Goal: Check status

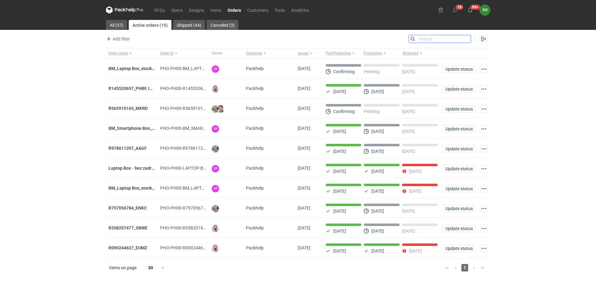
click at [465, 39] on input "Search" at bounding box center [440, 38] width 62 height 7
paste input "R028609249_JRDB"
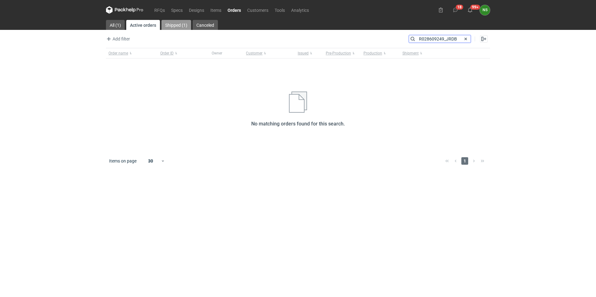
type input "R028609249_JRDB"
drag, startPoint x: 169, startPoint y: 25, endPoint x: 305, endPoint y: 60, distance: 140.8
click at [170, 25] on link "Shipped (1)" at bounding box center [177, 25] width 30 height 10
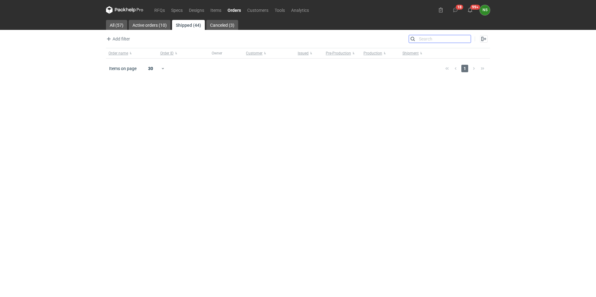
click at [420, 40] on input "Search" at bounding box center [440, 38] width 62 height 7
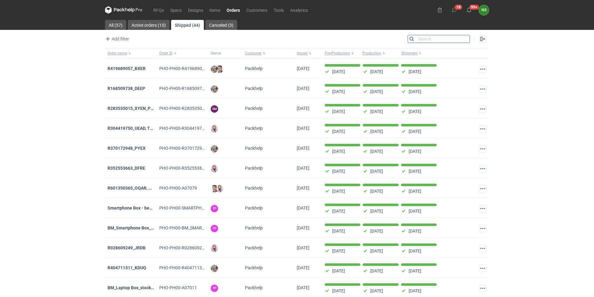
paste input "R028609249_JRDB"
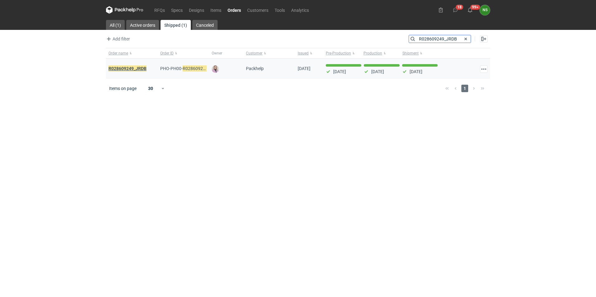
type input "R028609249_JRDB"
click at [141, 68] on em "R028609249_JRDB" at bounding box center [128, 68] width 38 height 7
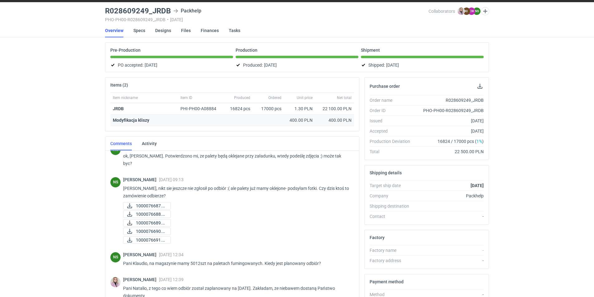
scroll to position [536, 0]
drag, startPoint x: 170, startPoint y: 10, endPoint x: 104, endPoint y: 9, distance: 65.8
click at [104, 9] on main "R028609249_JRDB Packhelp PHO-PH00-R028609249_JRDB • [DATE] Collaborators [PERSO…" at bounding box center [297, 192] width 389 height 381
copy h3 "R028609249_JRDB"
click at [163, 13] on h3 "R028609249_JRDB" at bounding box center [138, 10] width 66 height 7
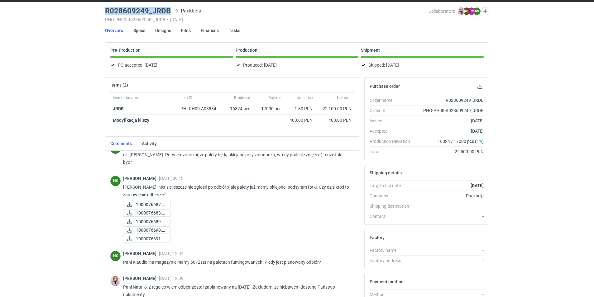
drag, startPoint x: 168, startPoint y: 11, endPoint x: 106, endPoint y: 7, distance: 61.9
click at [106, 7] on main "R028609249_JRDB Packhelp PHO-PH00-R028609249_JRDB • [DATE] Collaborators [PERSO…" at bounding box center [297, 192] width 389 height 381
copy h3 "R028609249_JRDB"
drag, startPoint x: 128, startPoint y: 109, endPoint x: 114, endPoint y: 109, distance: 14.3
click at [114, 109] on div "JRDB" at bounding box center [144, 109] width 63 height 6
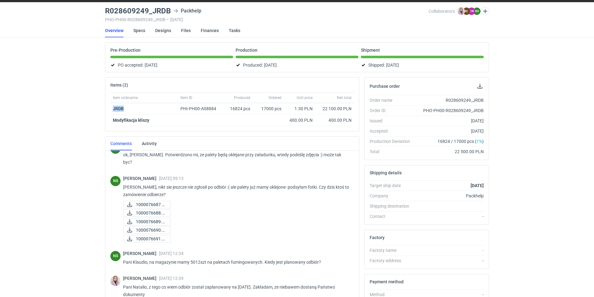
copy strong "JRDB"
click at [169, 10] on h3 "R028609249_JRDB" at bounding box center [138, 10] width 66 height 7
drag, startPoint x: 169, startPoint y: 10, endPoint x: 129, endPoint y: 10, distance: 39.6
click at [129, 10] on h3 "R028609249_JRDB" at bounding box center [138, 10] width 66 height 7
copy h3 "R028609249_JRDB"
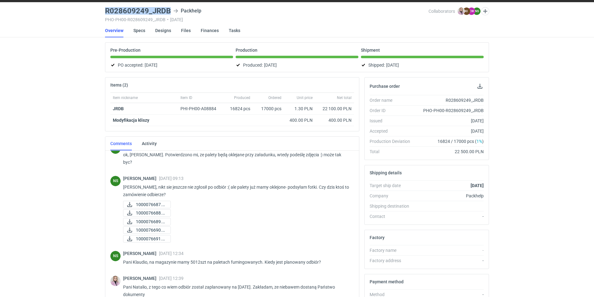
scroll to position [0, 0]
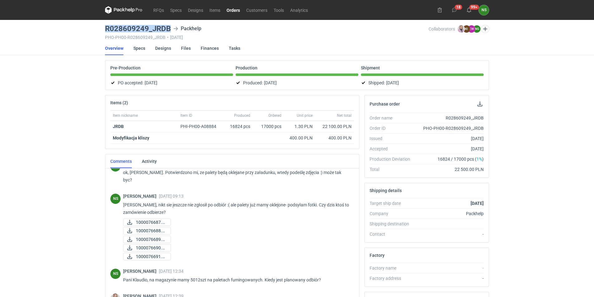
click at [231, 9] on link "Orders" at bounding box center [234, 9] width 20 height 7
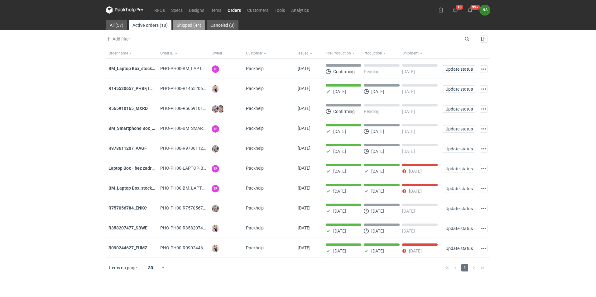
click at [197, 24] on link "Shipped (44)" at bounding box center [189, 25] width 32 height 10
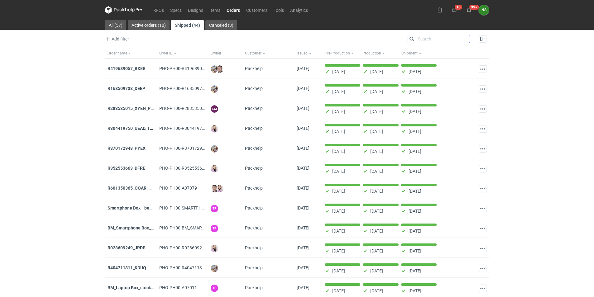
click at [467, 38] on input "Search" at bounding box center [439, 38] width 62 height 7
paste input "R168509738_DEEP"
type input "R168509738_DEEP"
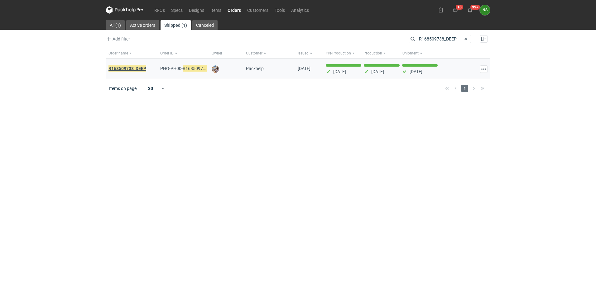
click at [138, 68] on em "R168509738_DEEP" at bounding box center [128, 68] width 38 height 7
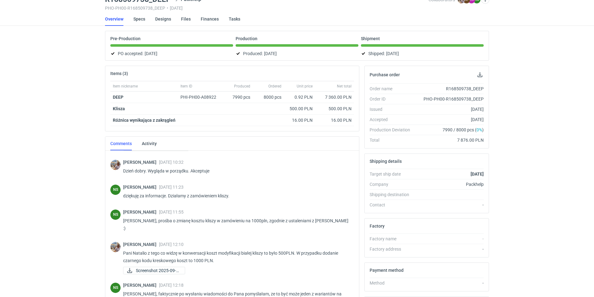
scroll to position [93, 0]
